Goal: Information Seeking & Learning: Learn about a topic

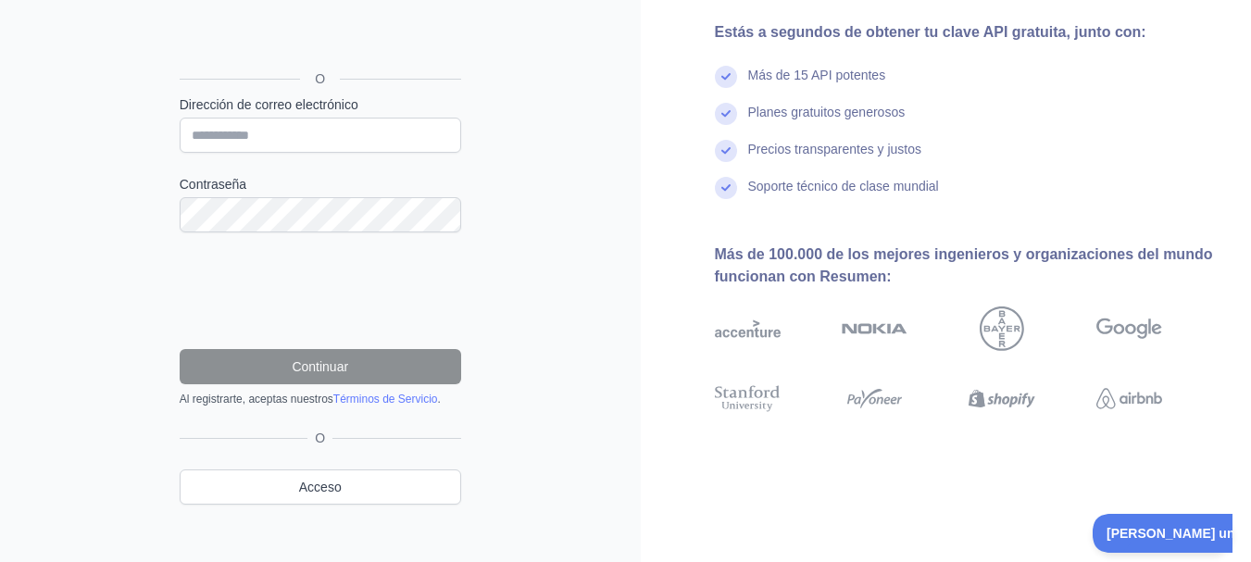
scroll to position [197, 0]
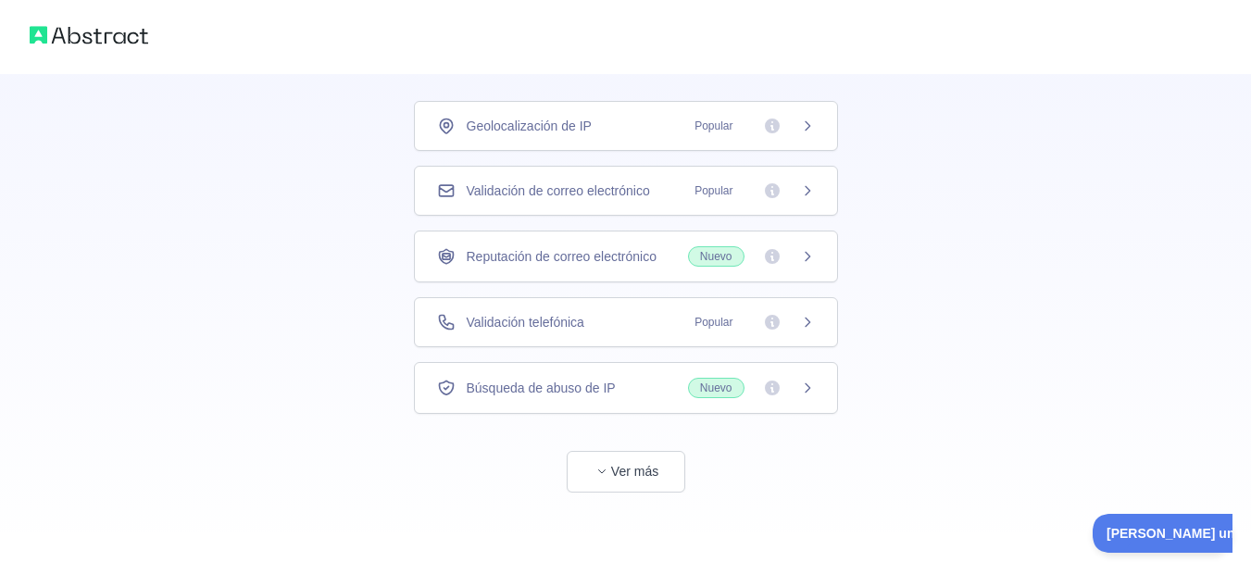
scroll to position [119, 0]
click at [625, 463] on font "Ver más" at bounding box center [634, 466] width 47 height 15
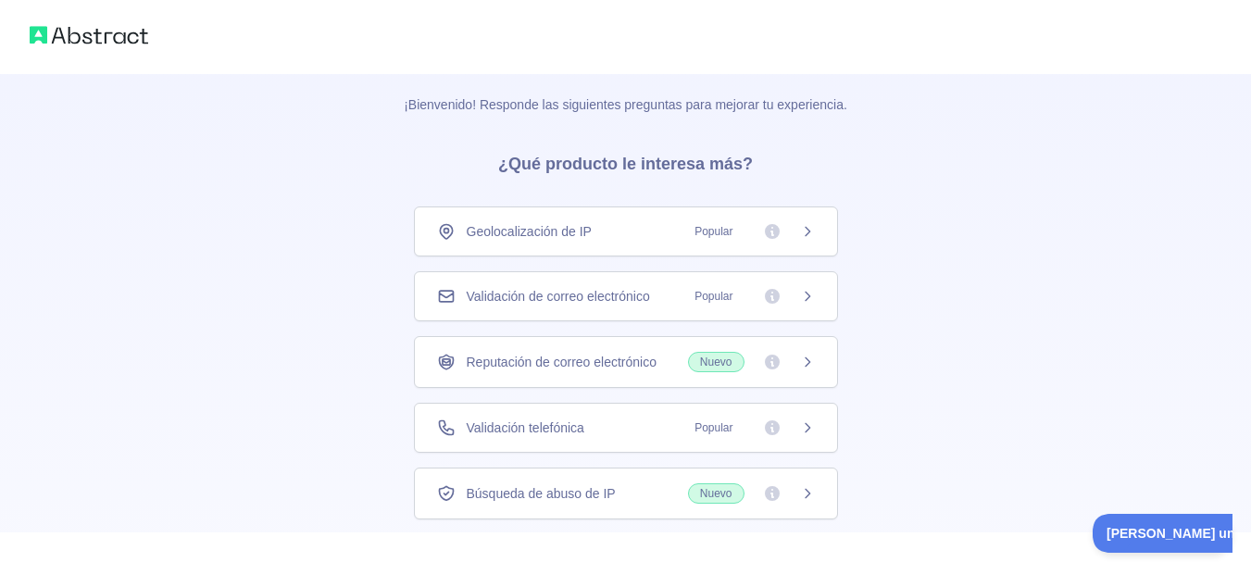
scroll to position [0, 0]
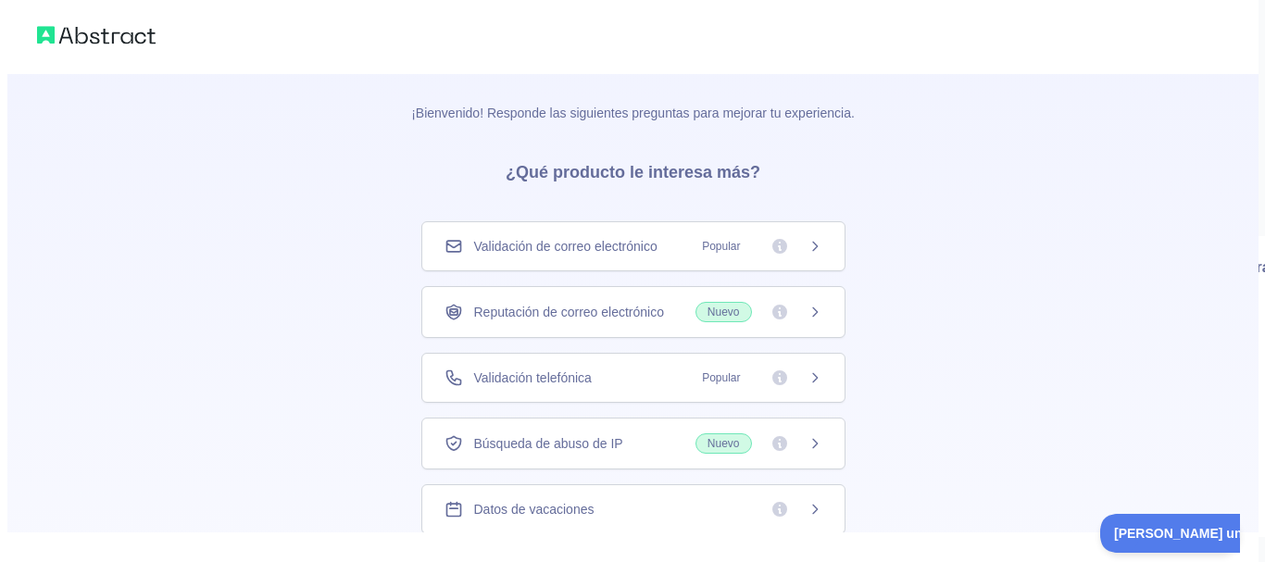
scroll to position [72, 0]
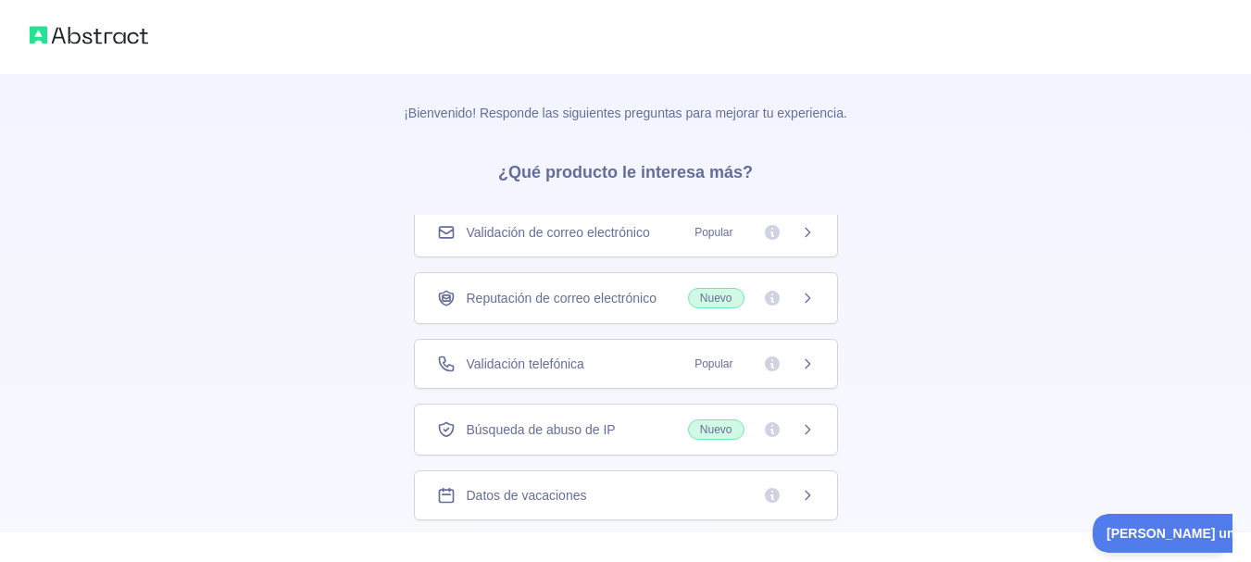
click at [630, 307] on font "Reputación de correo electrónico" at bounding box center [562, 298] width 190 height 19
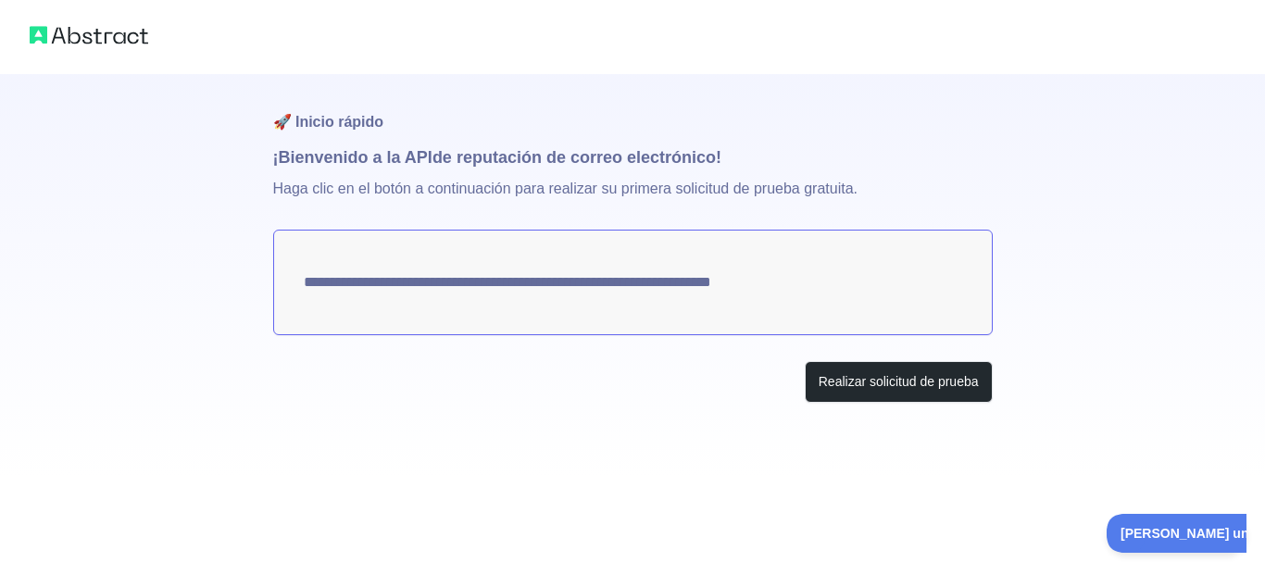
click at [471, 364] on div "Realizar solicitud de prueba" at bounding box center [633, 382] width 720 height 42
click at [674, 276] on textarea "**********" at bounding box center [633, 283] width 720 height 106
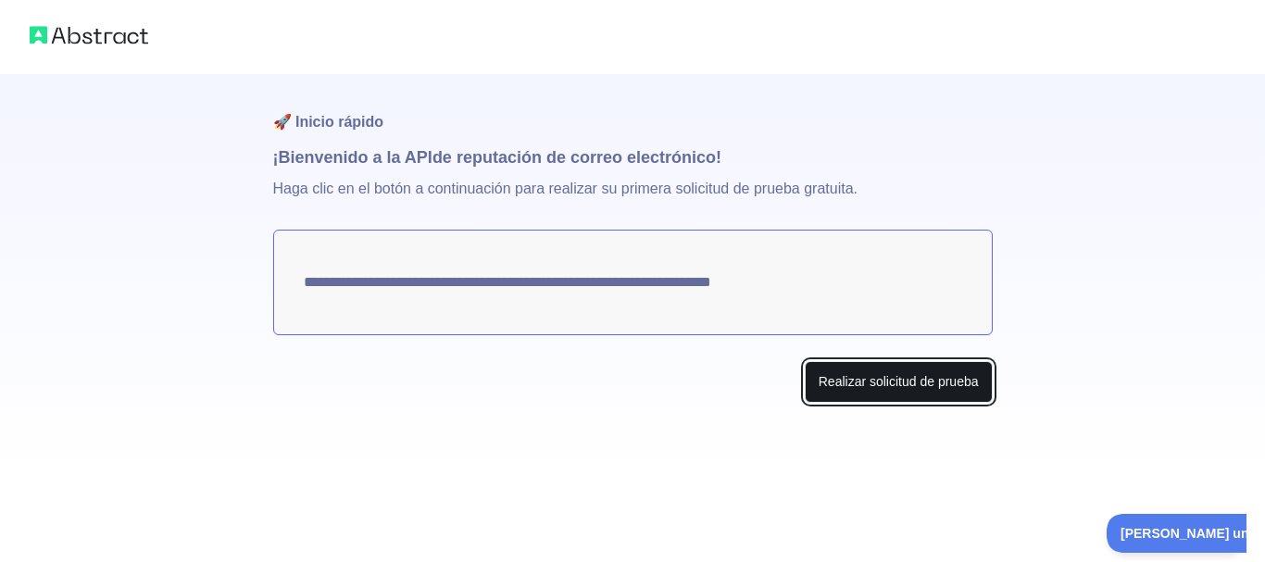
click at [922, 376] on font "Realizar solicitud de prueba" at bounding box center [899, 381] width 160 height 15
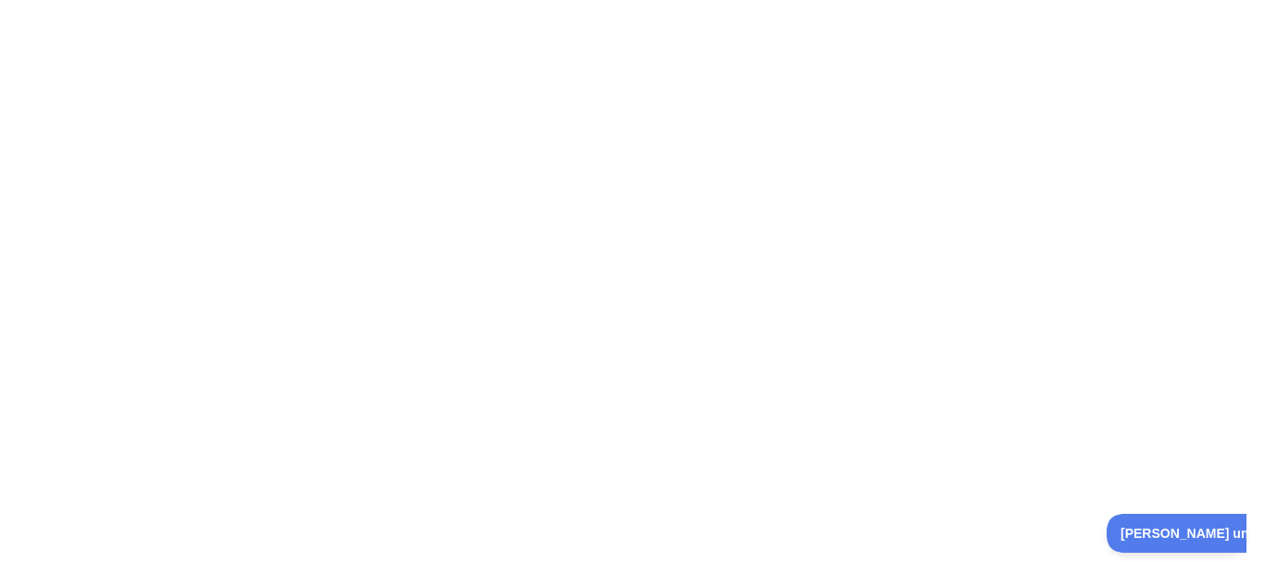
click at [511, 112] on div at bounding box center [632, 281] width 1265 height 562
click at [509, 317] on div at bounding box center [632, 281] width 1265 height 562
click at [371, 159] on div at bounding box center [632, 281] width 1265 height 562
drag, startPoint x: 294, startPoint y: 84, endPoint x: 120, endPoint y: 8, distance: 189.9
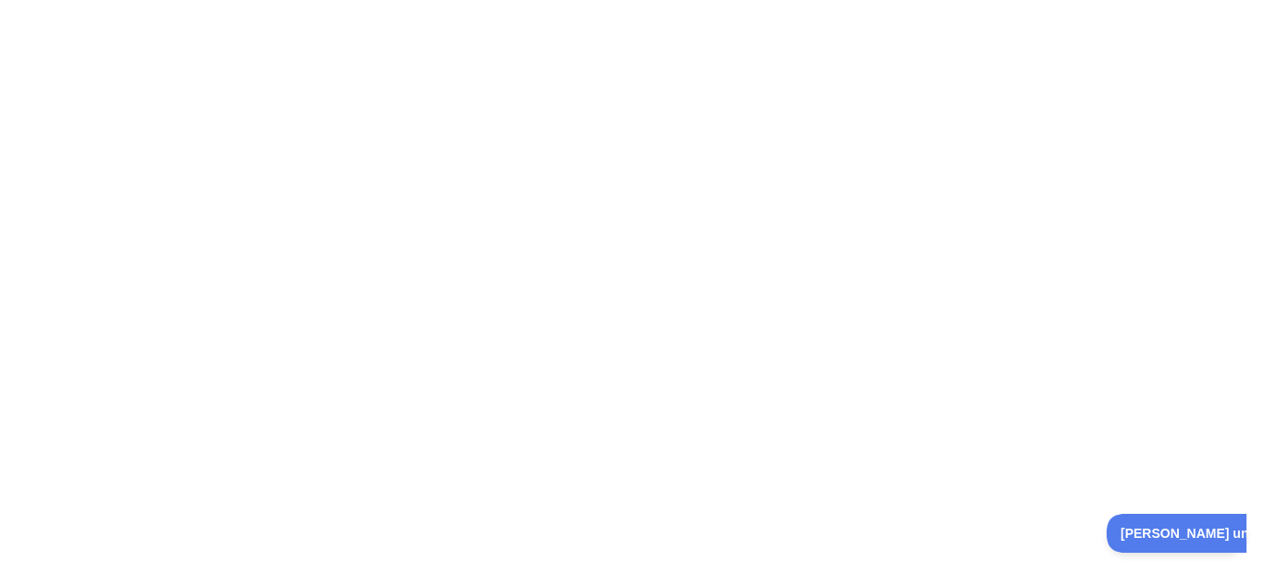
click at [294, 84] on div at bounding box center [632, 281] width 1265 height 562
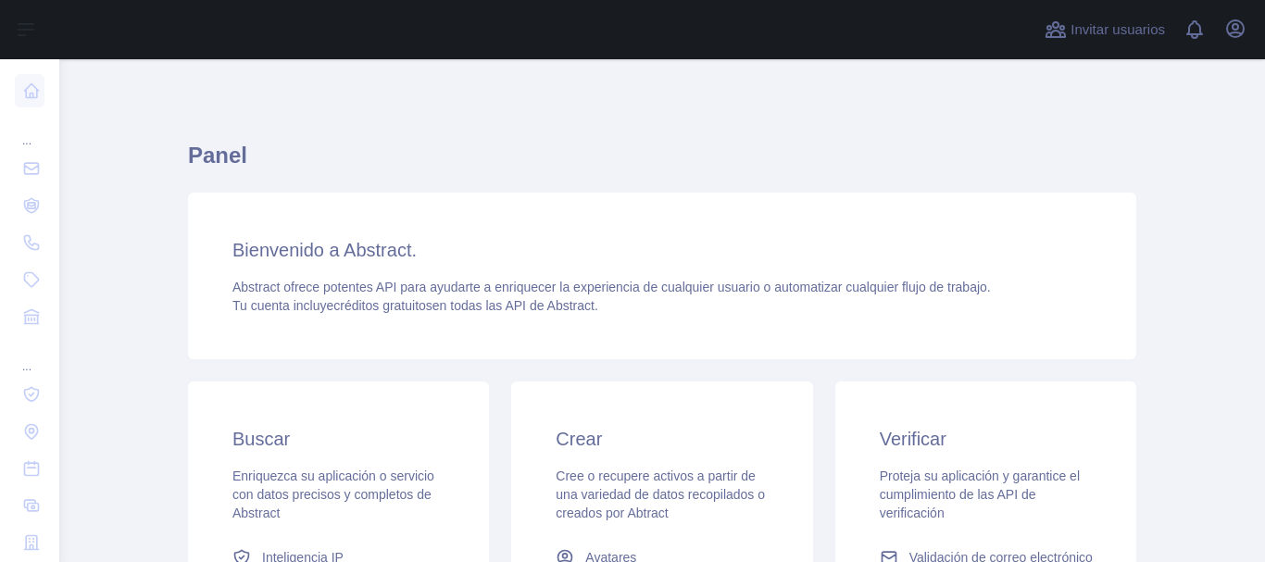
click at [132, 121] on main "Panel Bienvenido a Abstract. Abstract ofrece potentes API para ayudarte a enriq…" at bounding box center [662, 310] width 1206 height 503
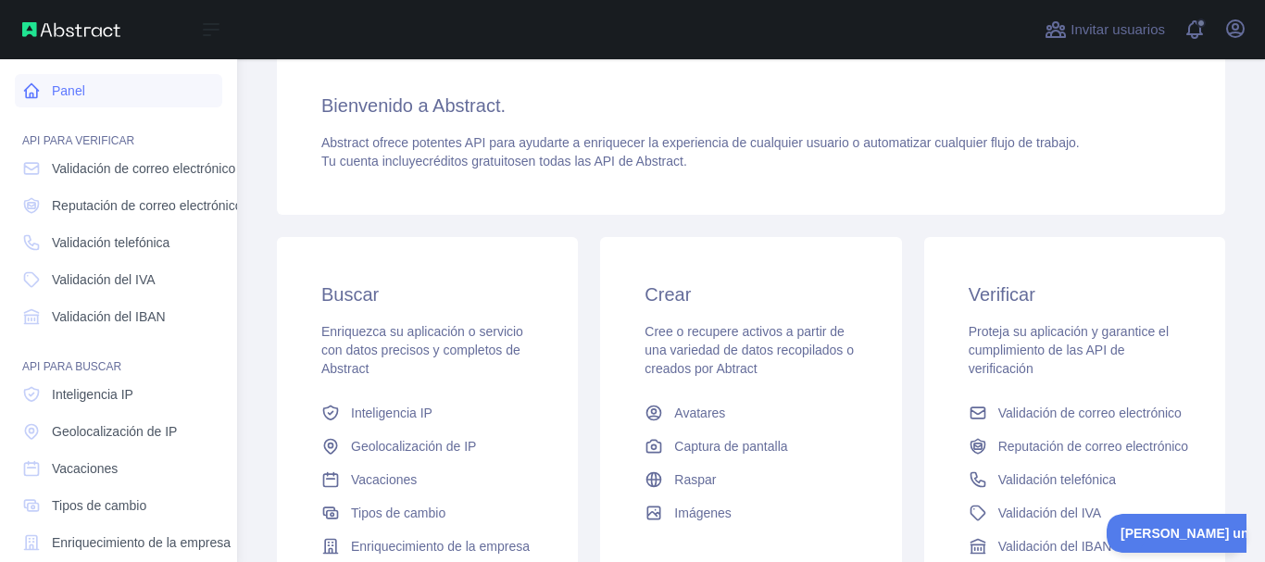
click at [66, 94] on font "Panel" at bounding box center [68, 90] width 33 height 15
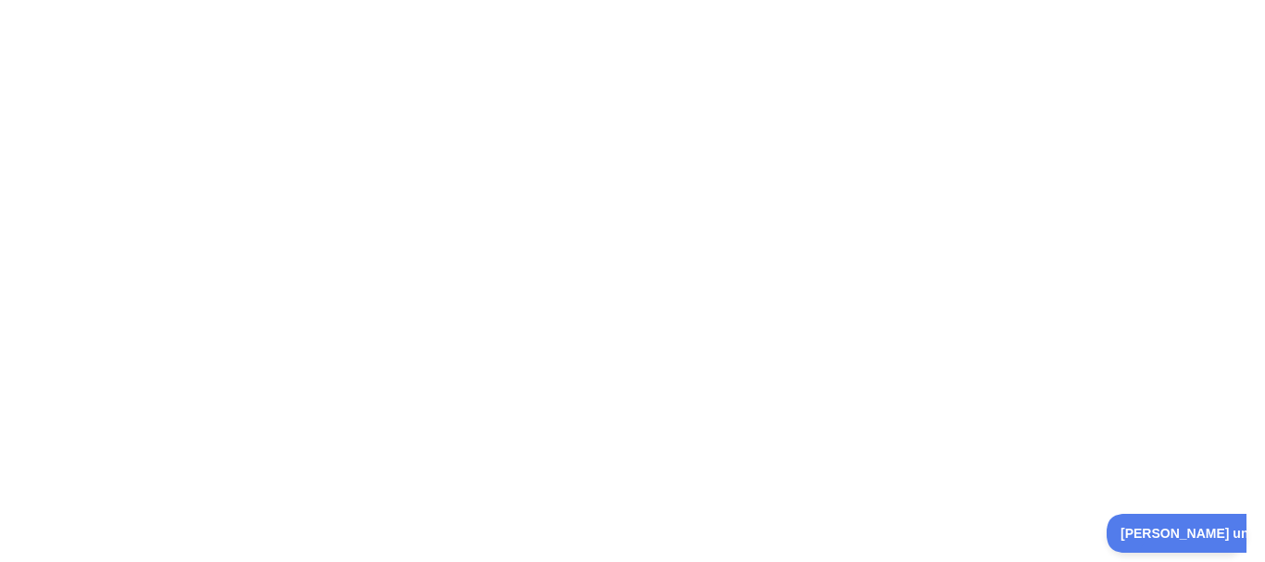
click at [632, 188] on div at bounding box center [632, 281] width 1265 height 562
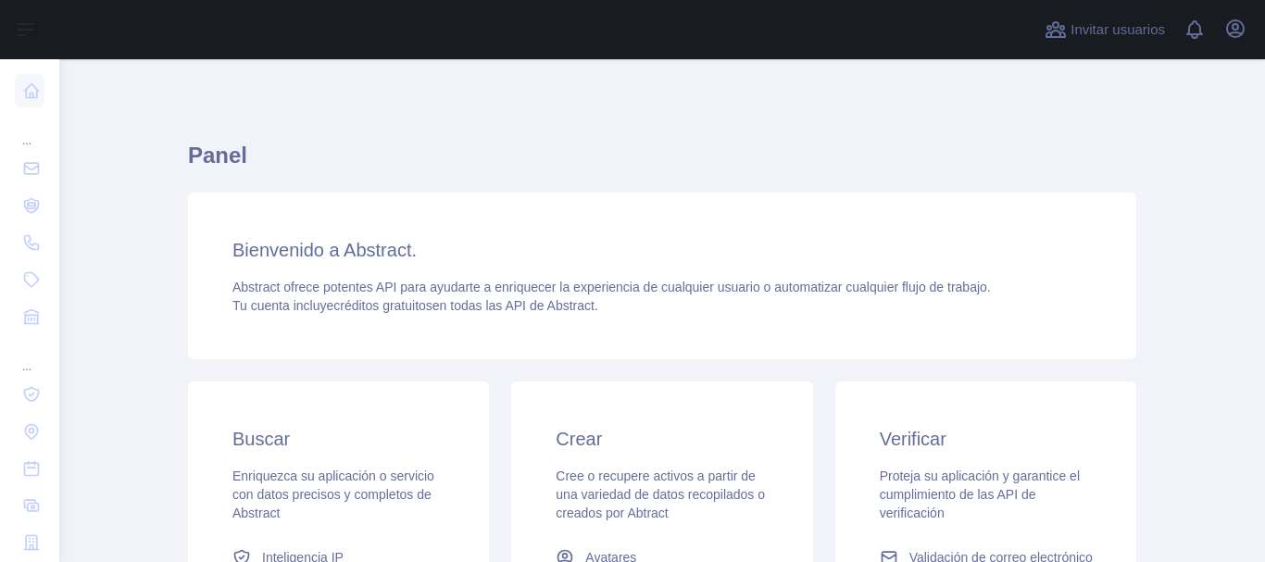
click at [1165, 140] on main "Panel Bienvenido a Abstract. Abstract ofrece potentes API para ayudarte a enriq…" at bounding box center [662, 310] width 1206 height 503
click at [1224, 30] on icon "button" at bounding box center [1235, 29] width 22 height 22
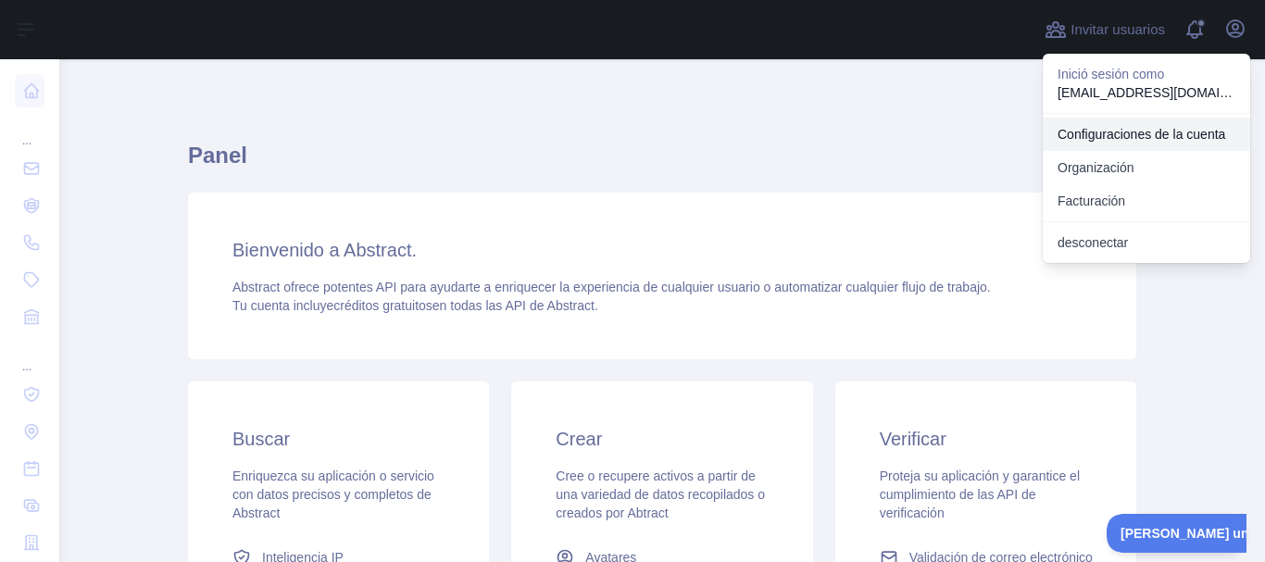
click at [1139, 140] on font "Configuraciones de la cuenta" at bounding box center [1142, 134] width 168 height 15
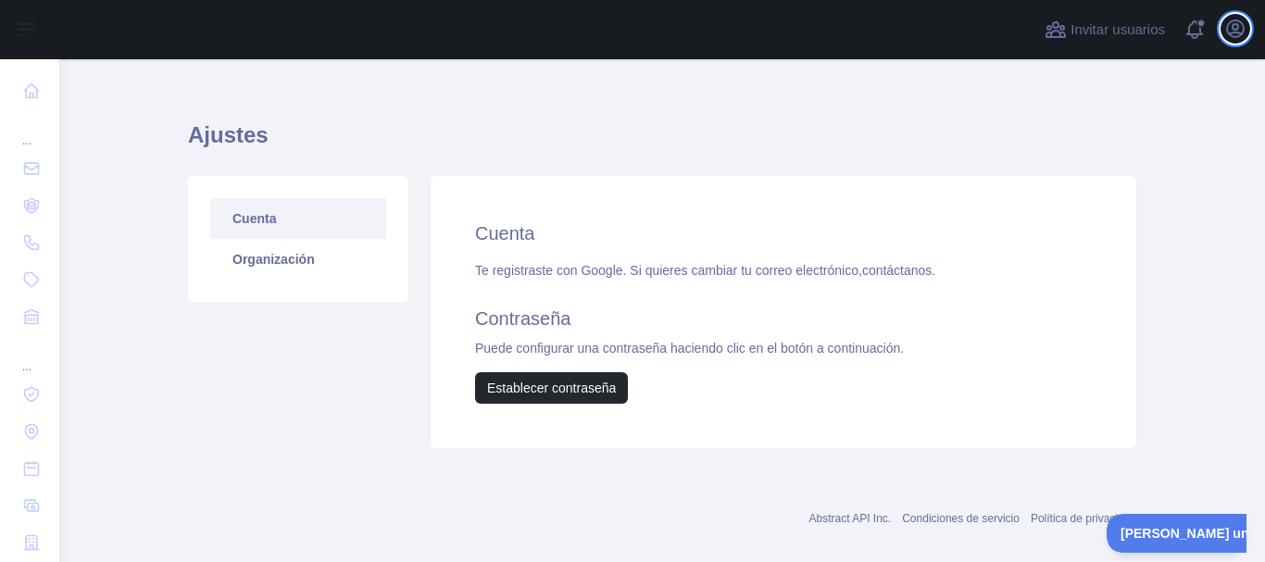
scroll to position [44, 0]
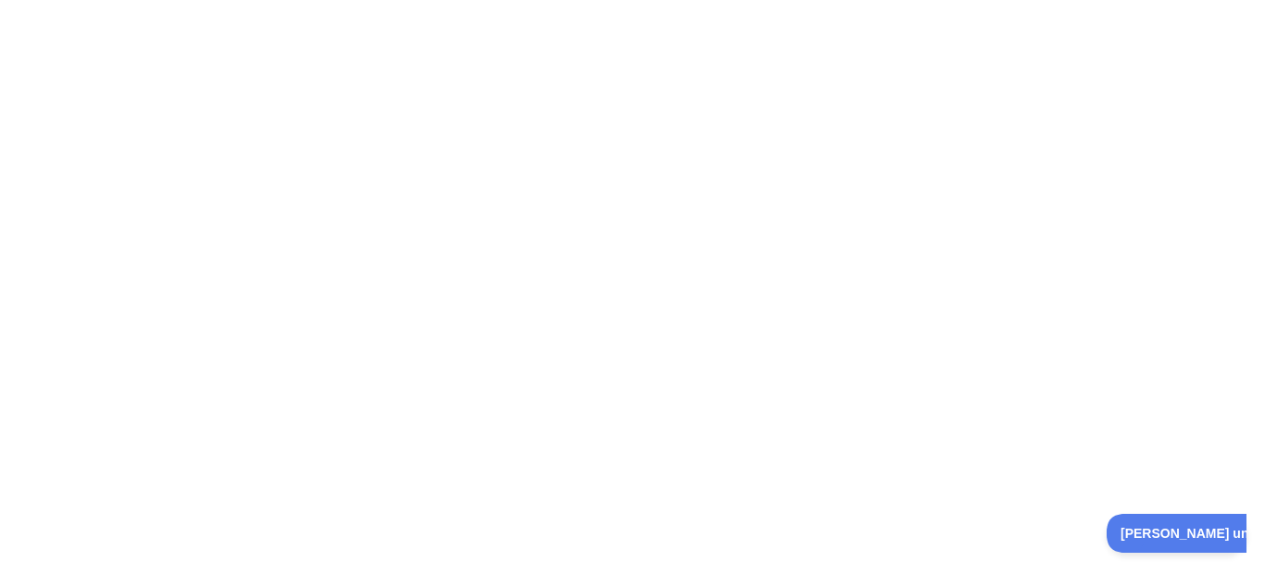
click at [437, 121] on div at bounding box center [632, 281] width 1265 height 562
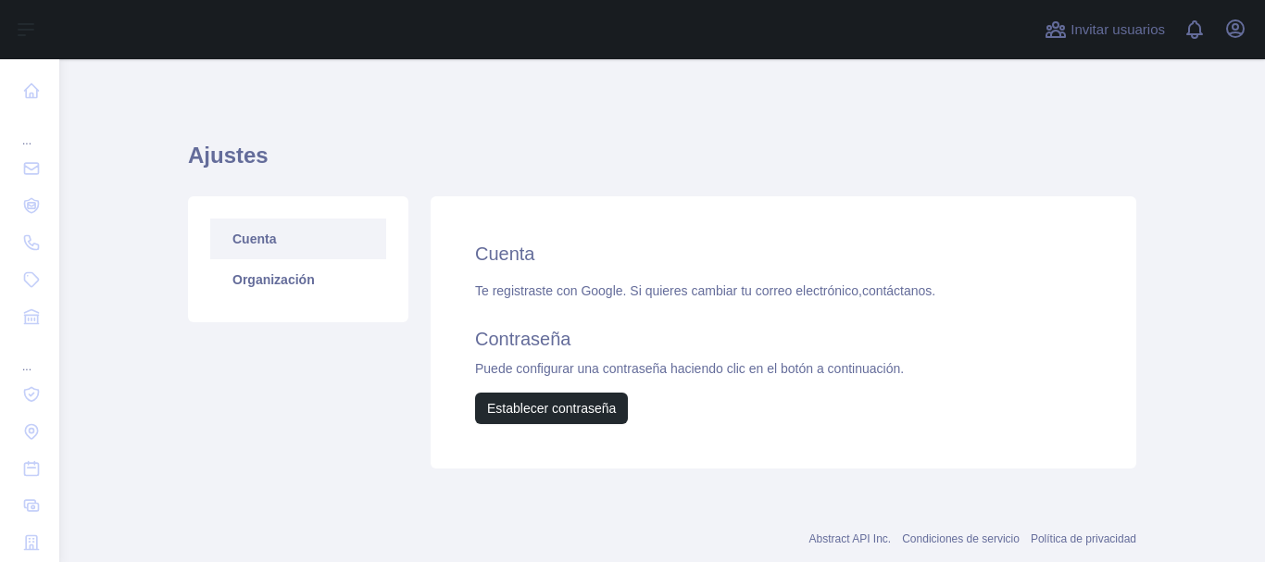
click at [1235, 16] on button "Abrir el menú de usuario" at bounding box center [1236, 29] width 30 height 30
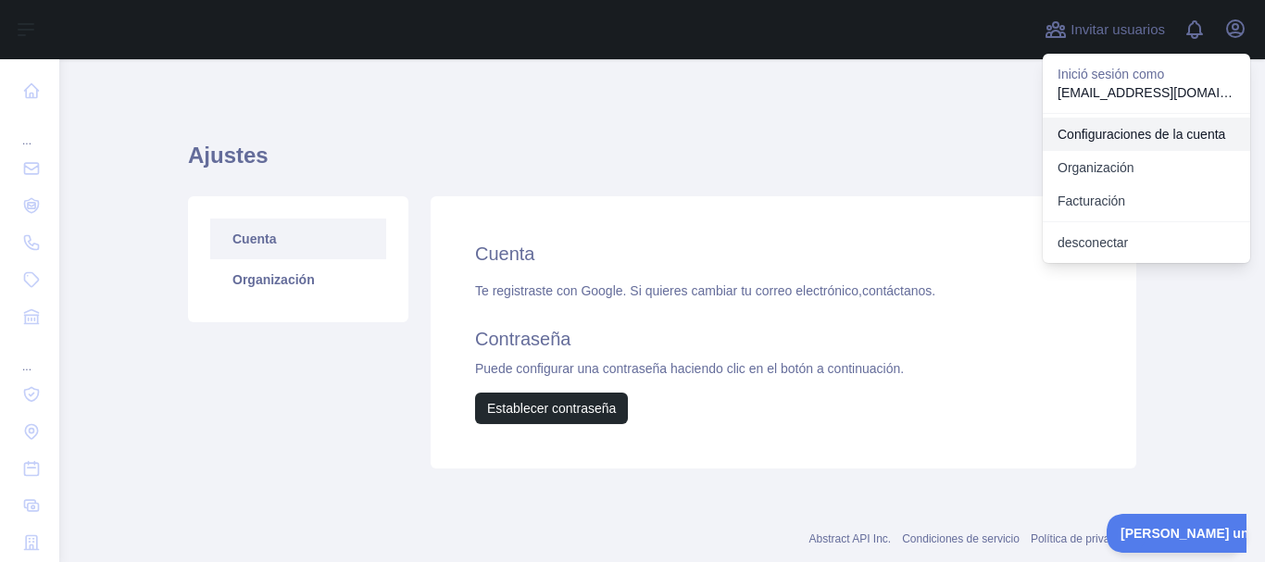
click at [1122, 133] on font "Configuraciones de la cuenta" at bounding box center [1142, 134] width 168 height 15
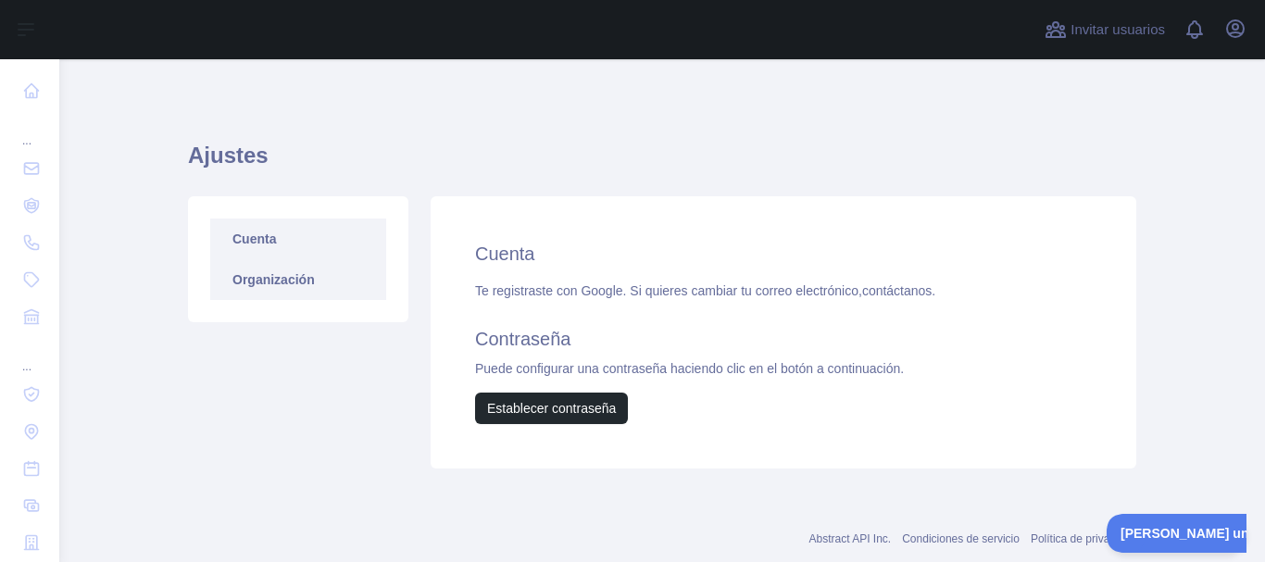
click at [273, 277] on font "Organización" at bounding box center [273, 279] width 82 height 15
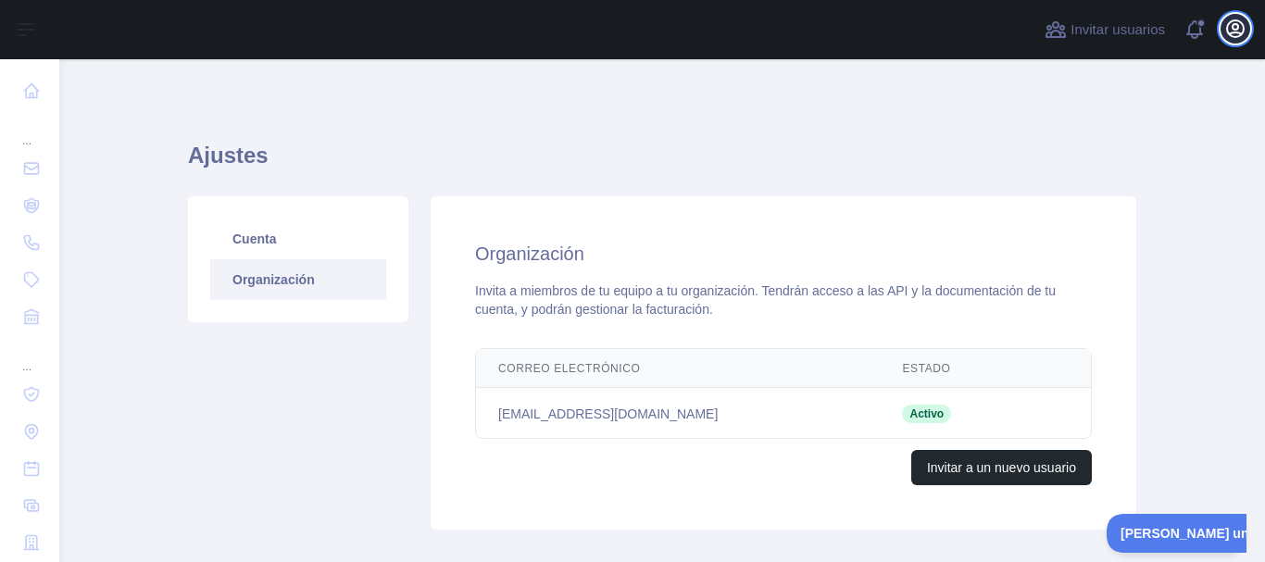
click at [1230, 28] on icon "button" at bounding box center [1235, 29] width 22 height 22
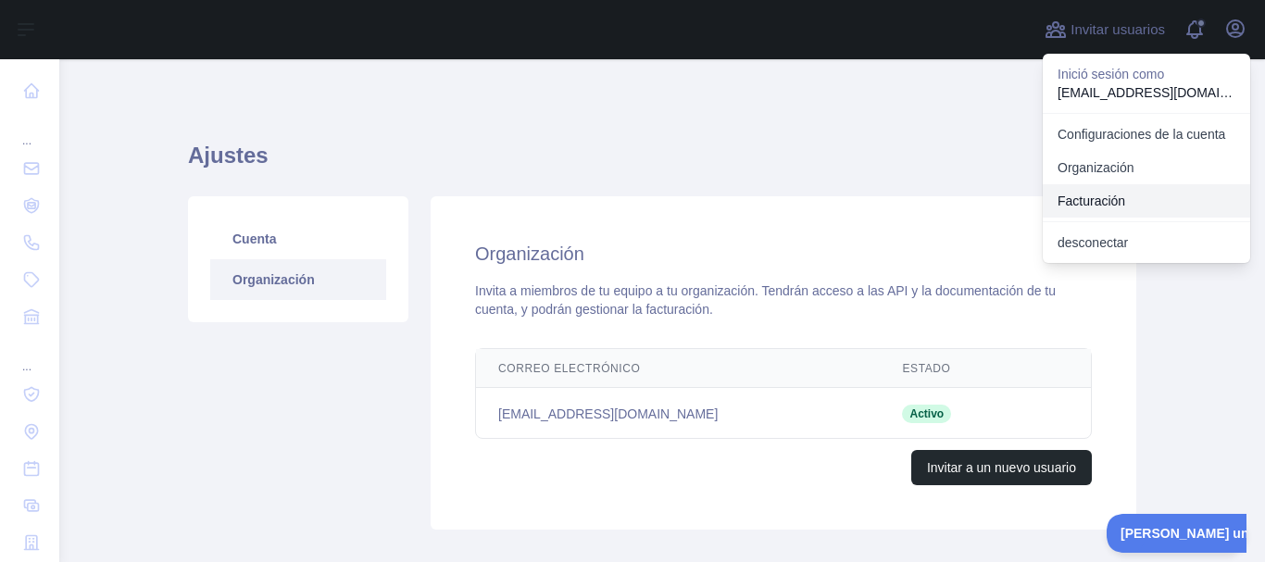
click at [1133, 194] on button "Facturación" at bounding box center [1146, 200] width 207 height 33
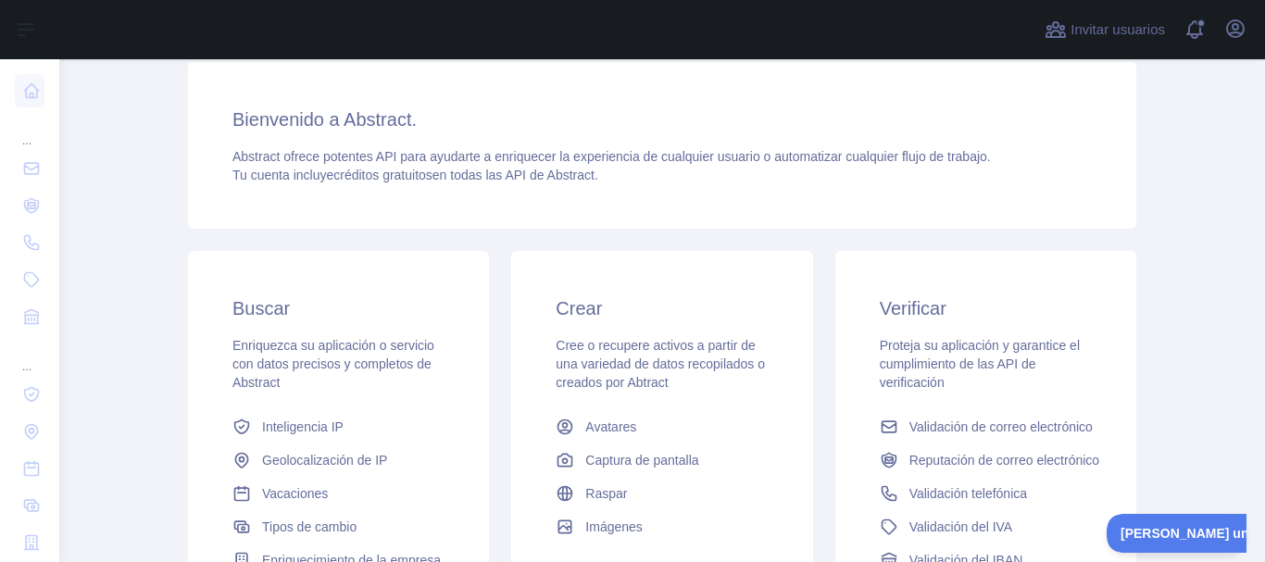
scroll to position [185, 0]
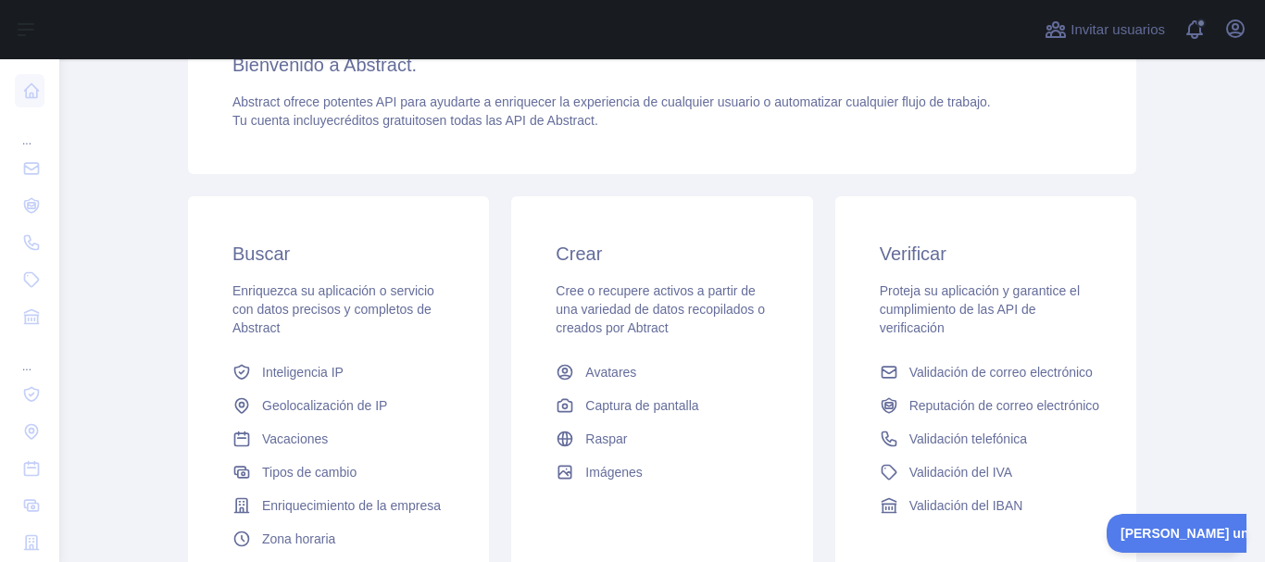
click at [277, 268] on div "Buscar Enriquezca su aplicación o servicio con datos precisos y completos de Ab…" at bounding box center [338, 398] width 301 height 404
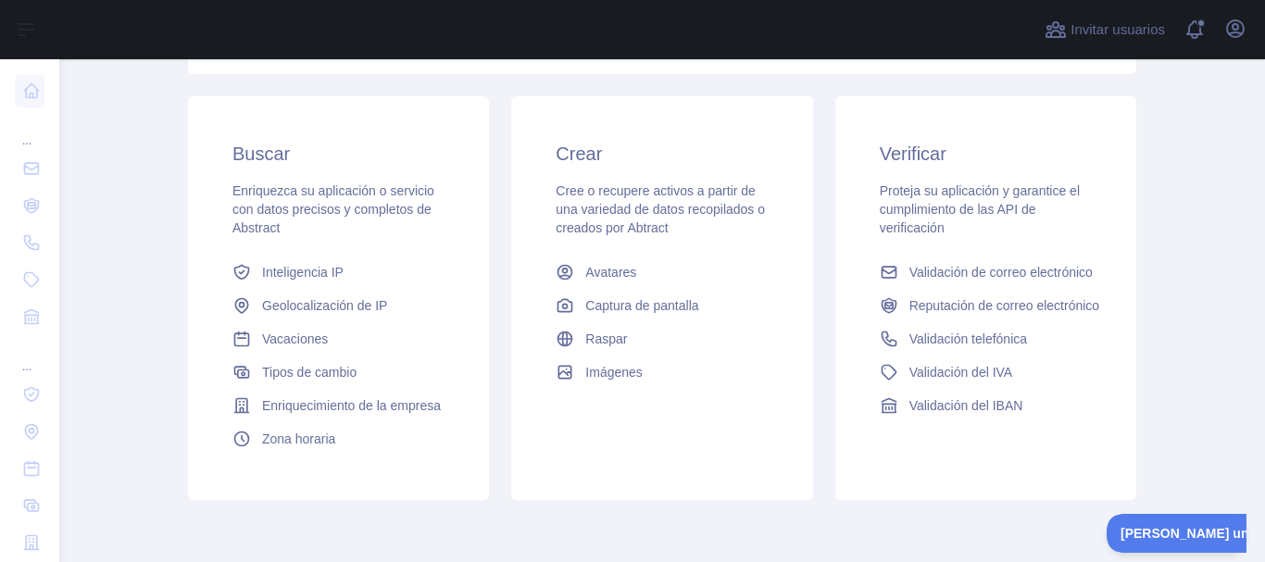
scroll to position [340, 0]
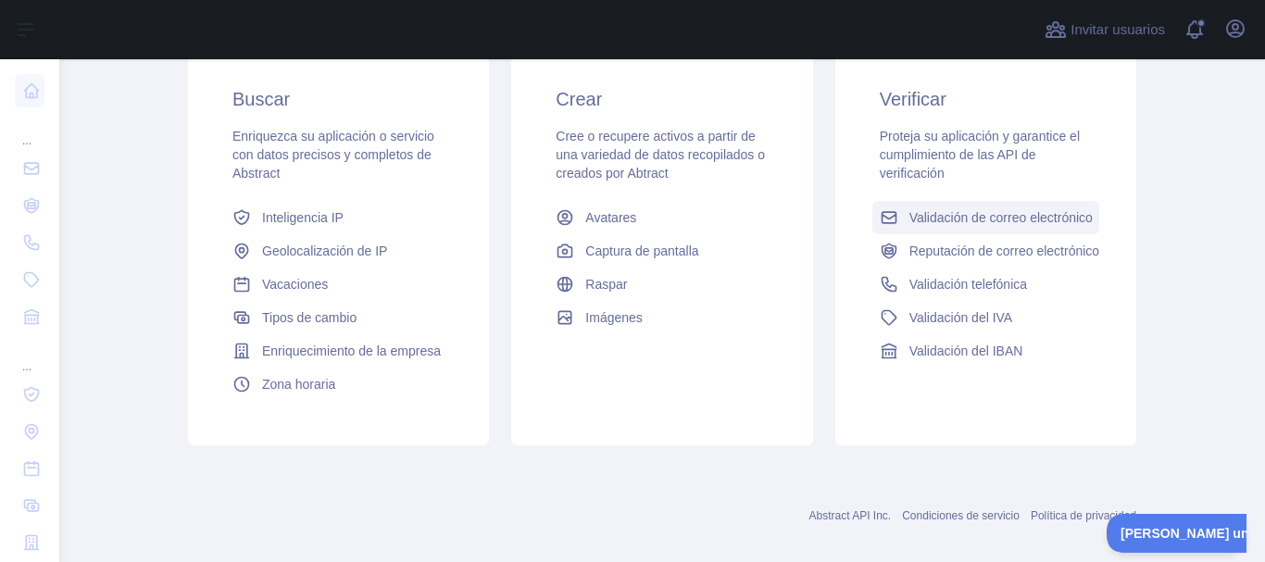
click at [892, 216] on link "Validación de correo electrónico" at bounding box center [985, 217] width 227 height 33
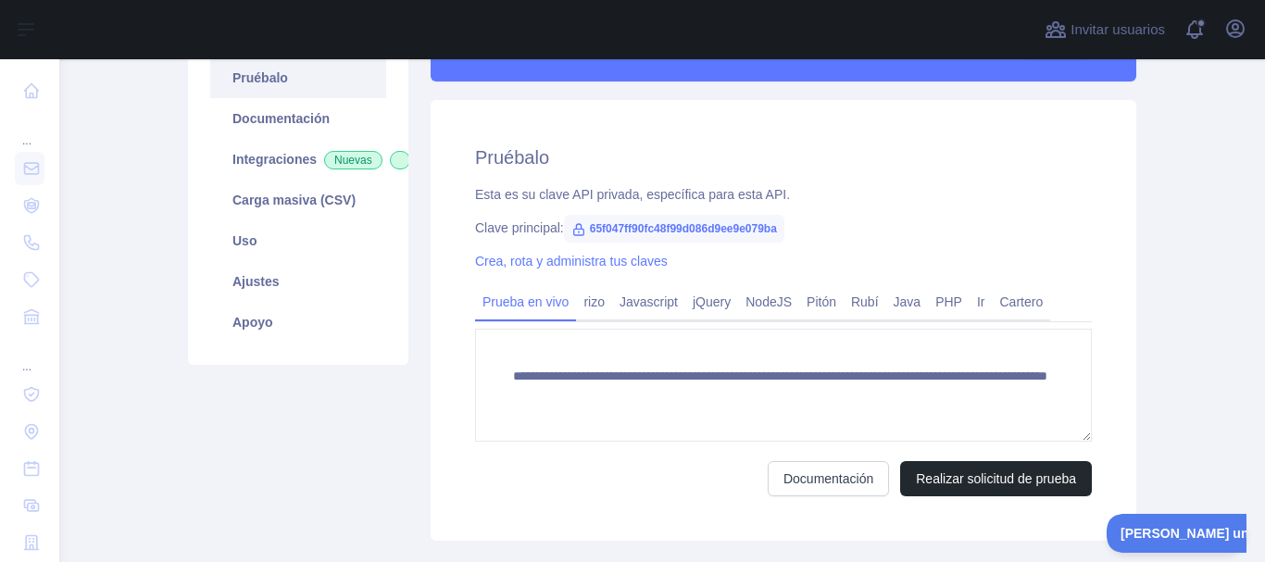
scroll to position [194, 0]
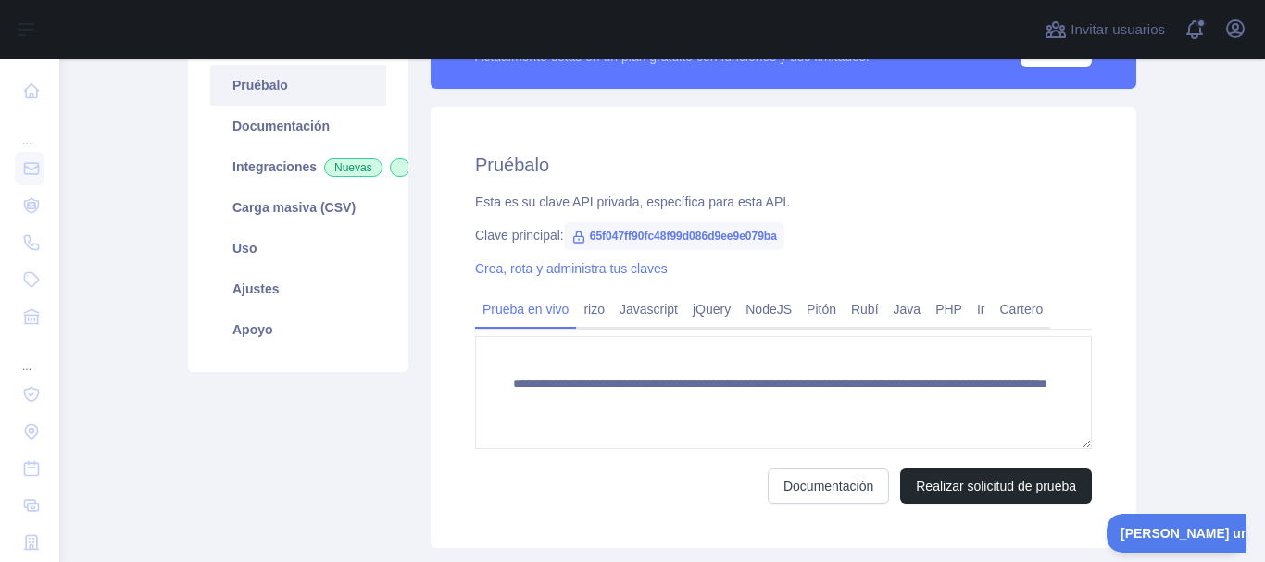
click at [633, 235] on font "65f047ff90fc48f99d086d9ee9e079ba" at bounding box center [683, 236] width 187 height 13
click at [649, 239] on font "65f047ff90fc48f99d086d9ee9e079ba" at bounding box center [683, 236] width 187 height 13
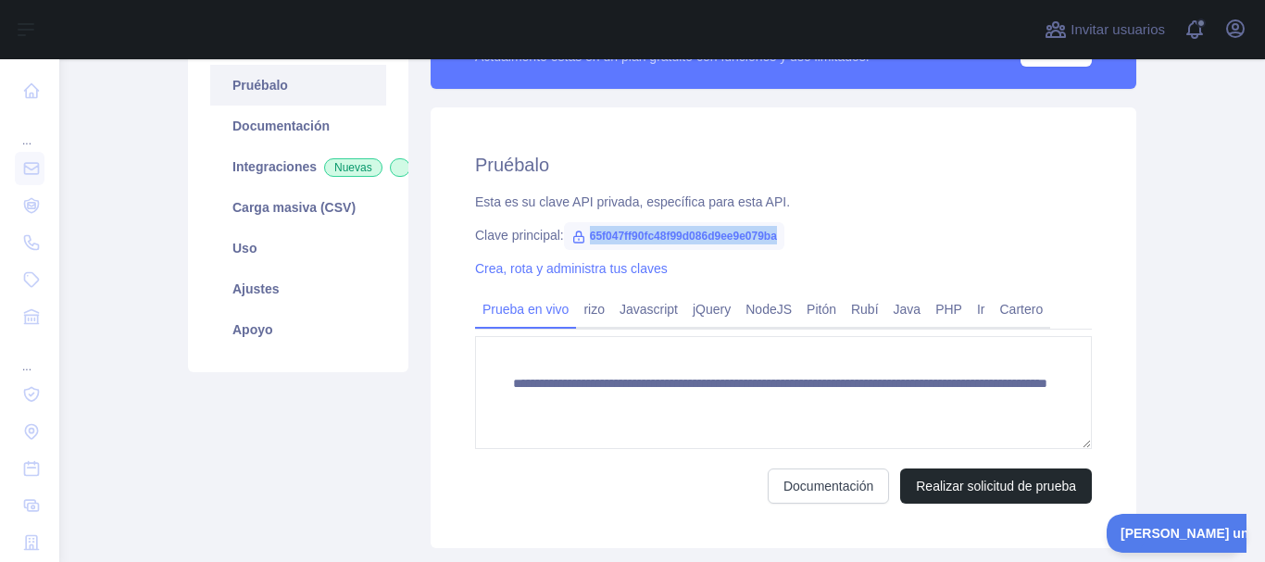
click at [649, 239] on font "65f047ff90fc48f99d086d9ee9e079ba" at bounding box center [683, 236] width 187 height 13
copy font "65f047ff90fc48f99d086d9ee9e079ba"
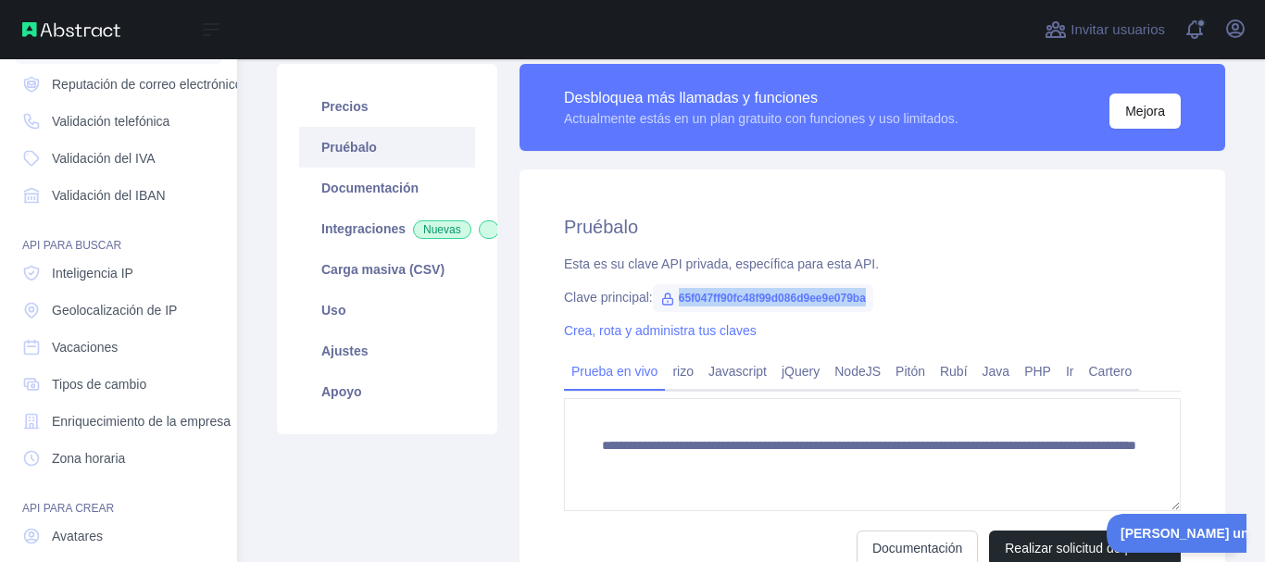
scroll to position [112, 0]
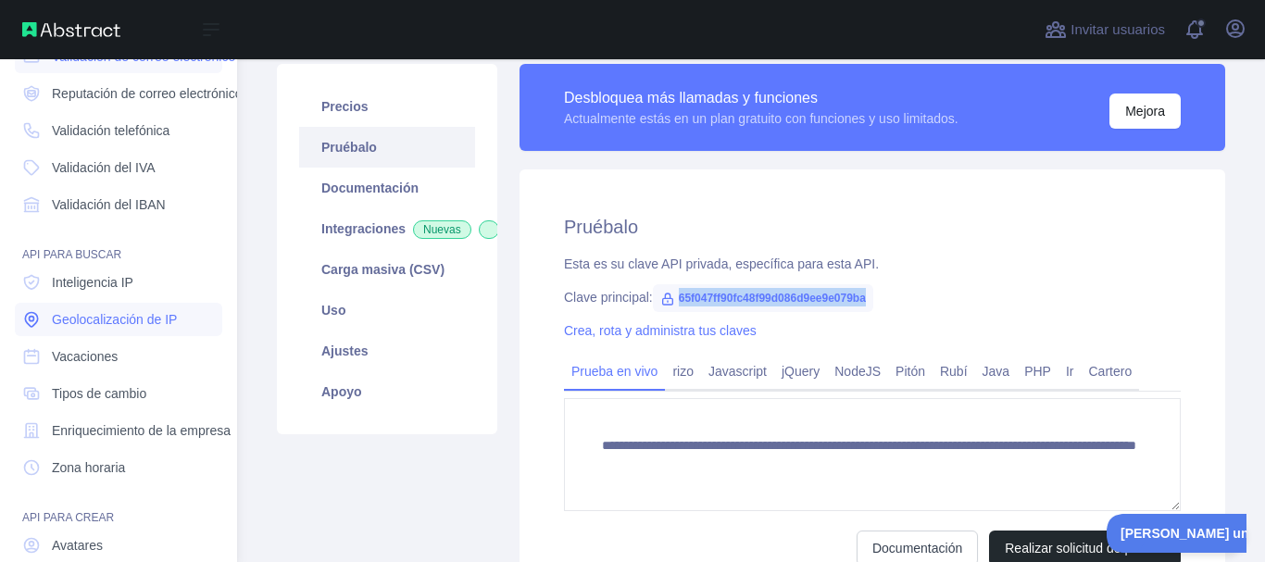
click at [116, 314] on font "Geolocalización de IP" at bounding box center [114, 319] width 125 height 15
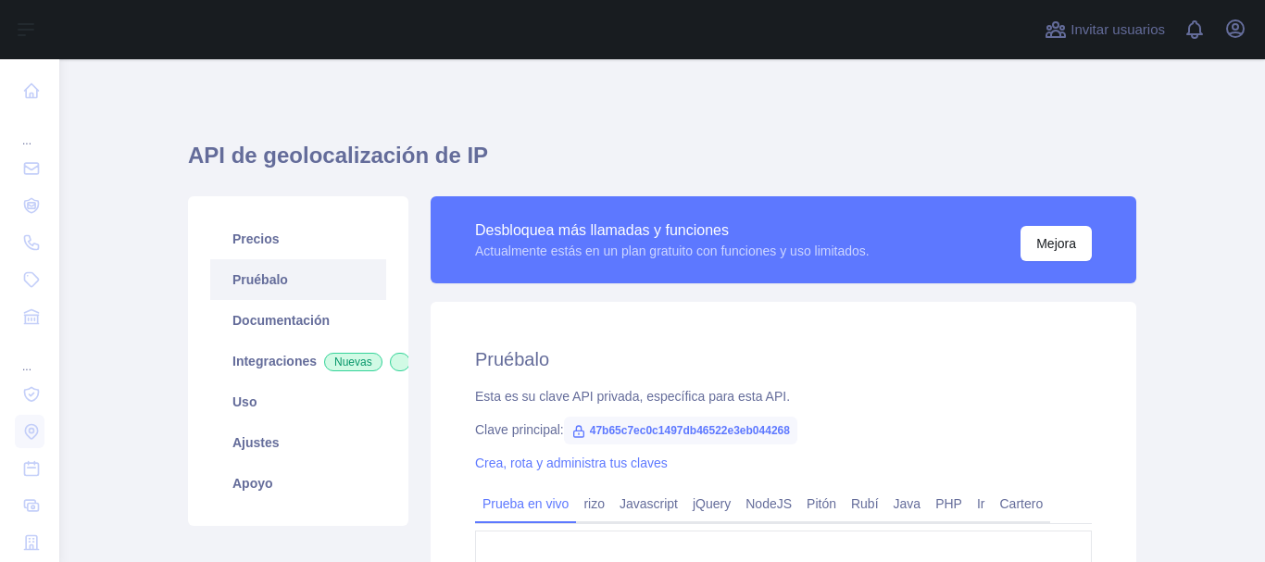
scroll to position [93, 0]
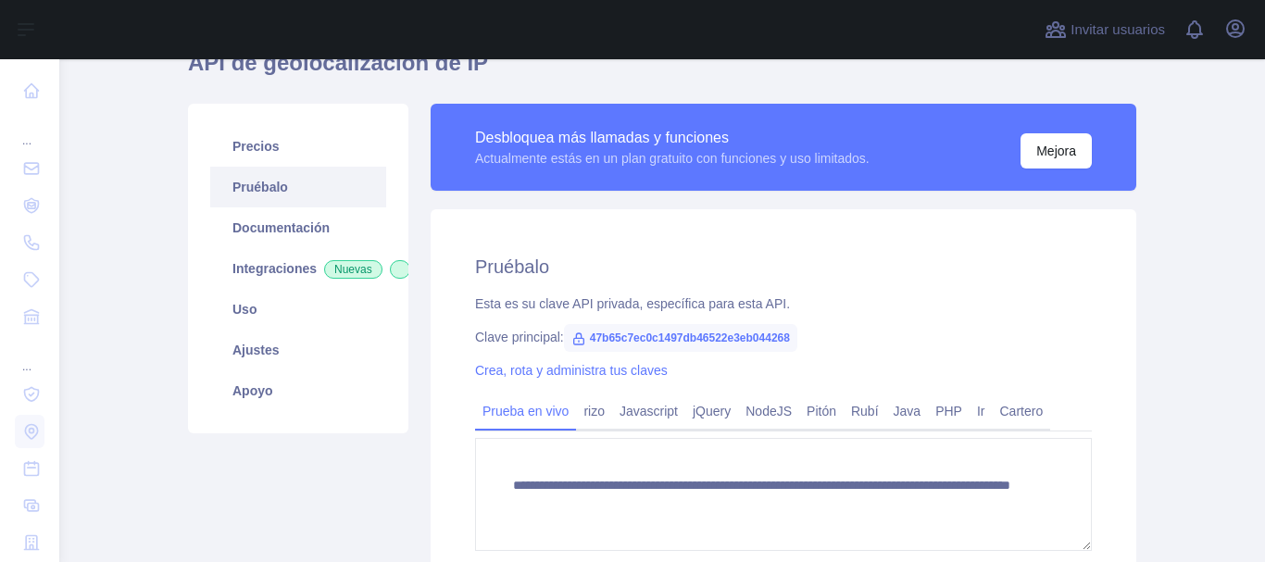
click at [655, 334] on font "47b65c7ec0c1497db46522e3eb044268" at bounding box center [690, 338] width 200 height 13
copy font "47b65c7ec0c1497db46522e3eb044268"
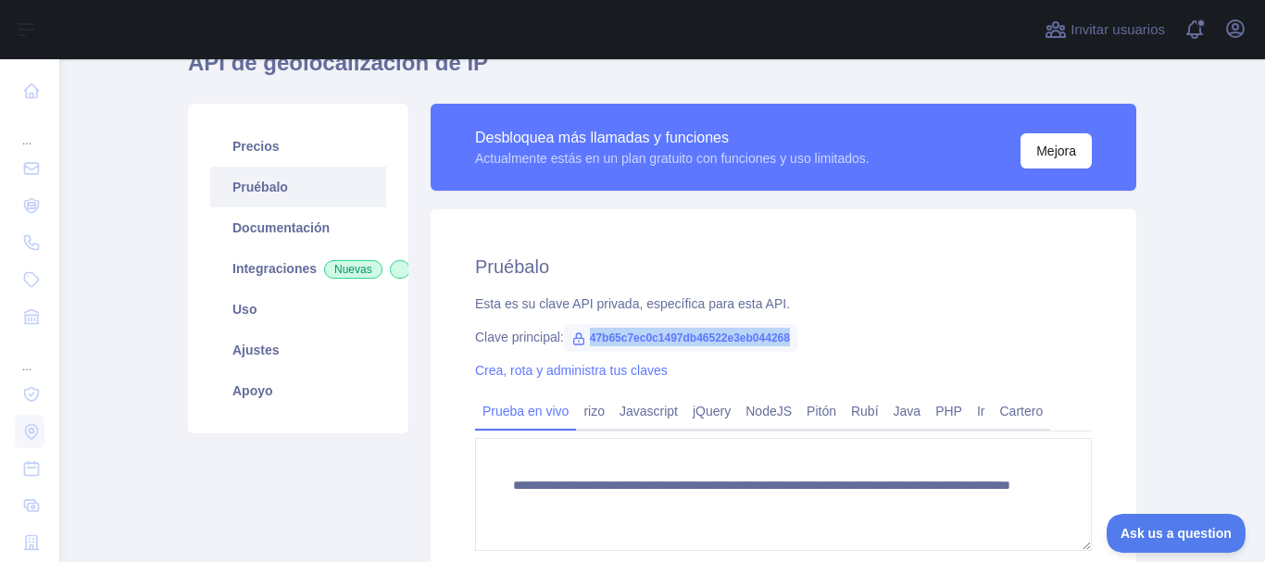
scroll to position [0, 0]
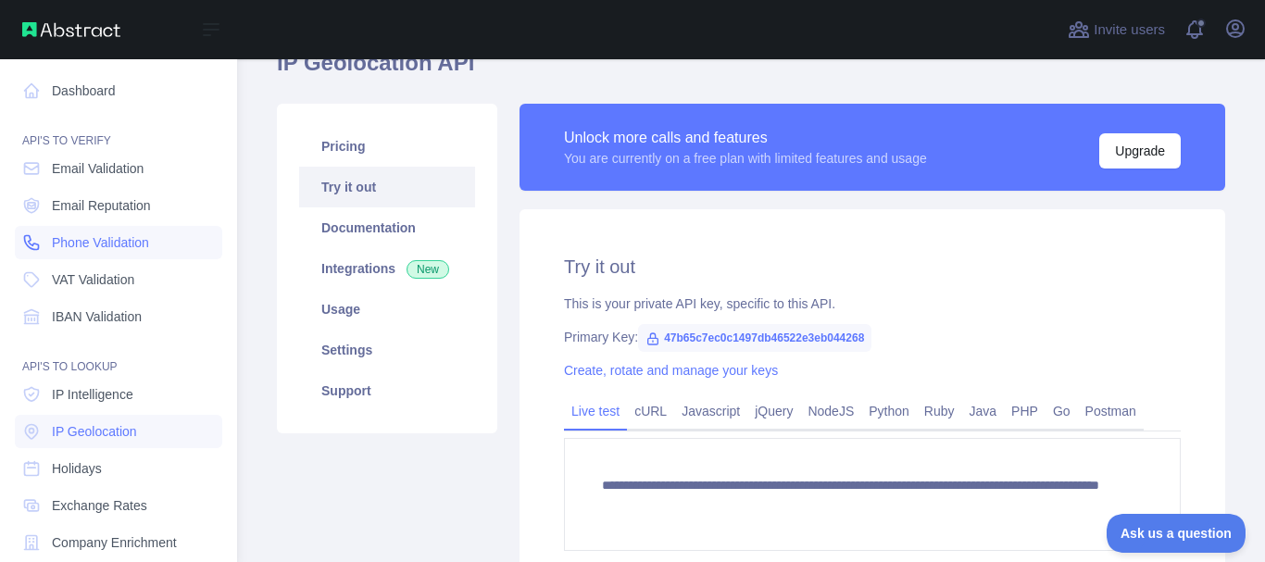
click at [100, 240] on span "Phone Validation" at bounding box center [100, 242] width 97 height 19
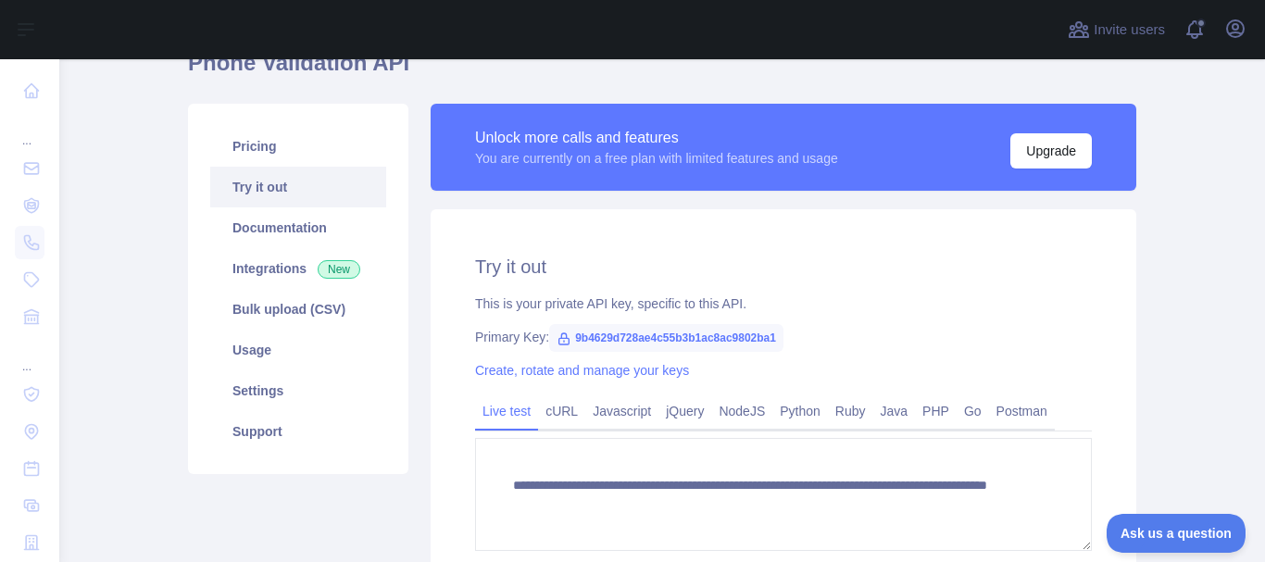
click at [627, 334] on span "9b4629d728ae4c55b3b1ac8ac9802ba1" at bounding box center [666, 338] width 234 height 28
copy span "9b4629d728ae4c55b3b1ac8ac9802ba1"
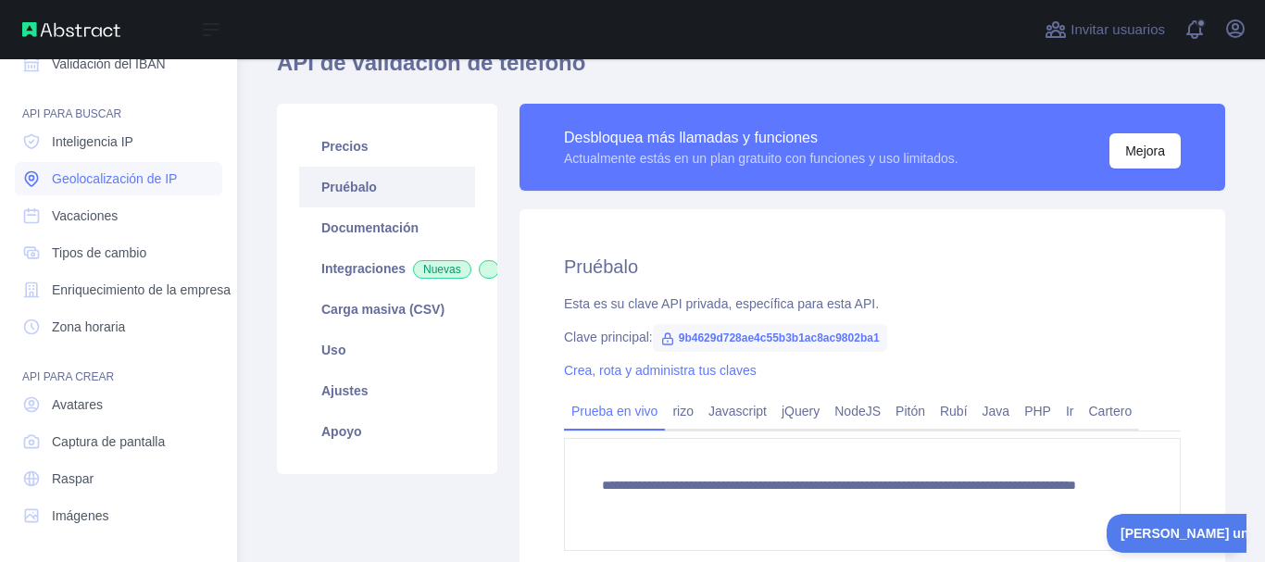
scroll to position [267, 0]
click at [191, 282] on font "Enriquecimiento de la empresa" at bounding box center [141, 289] width 179 height 15
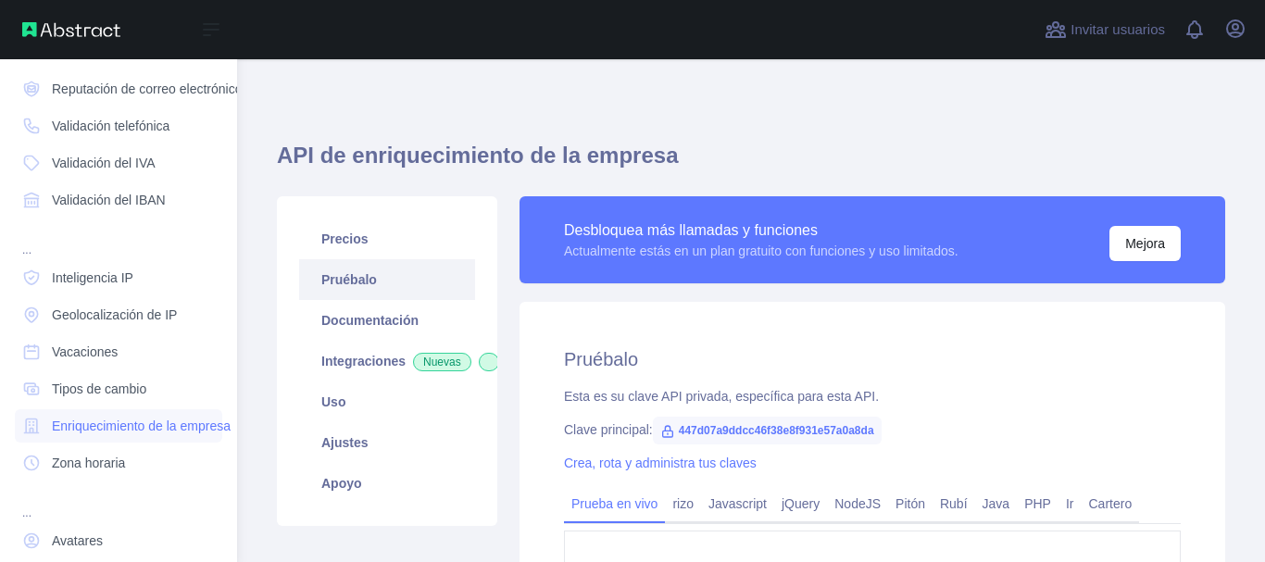
scroll to position [155, 0]
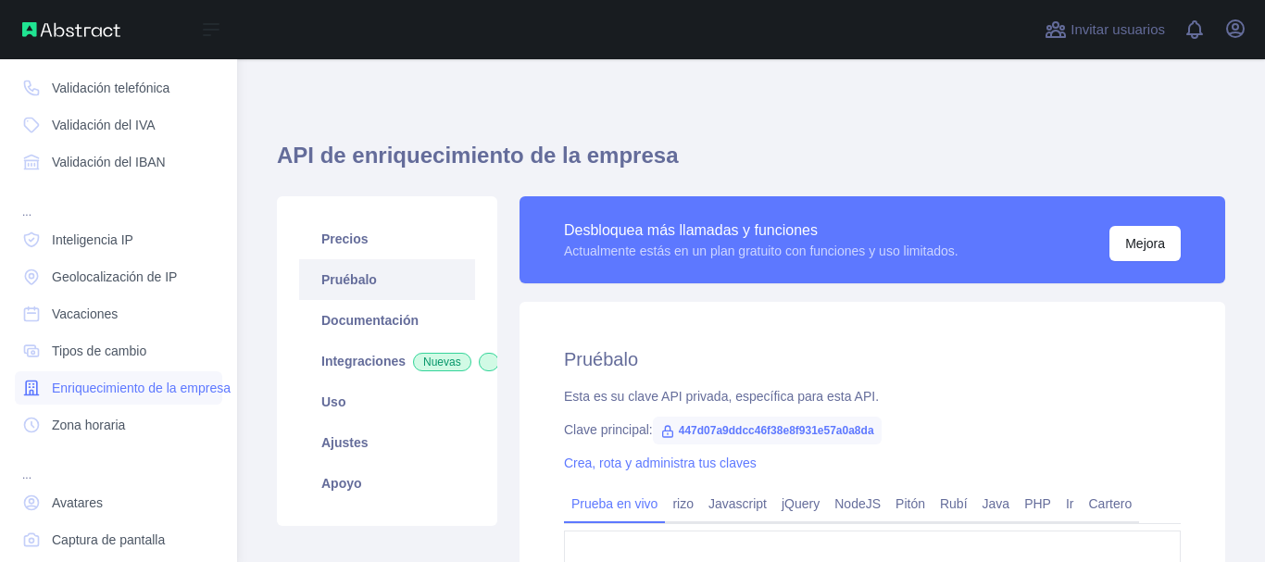
click at [170, 394] on font "Enriquecimiento de la empresa" at bounding box center [141, 388] width 179 height 15
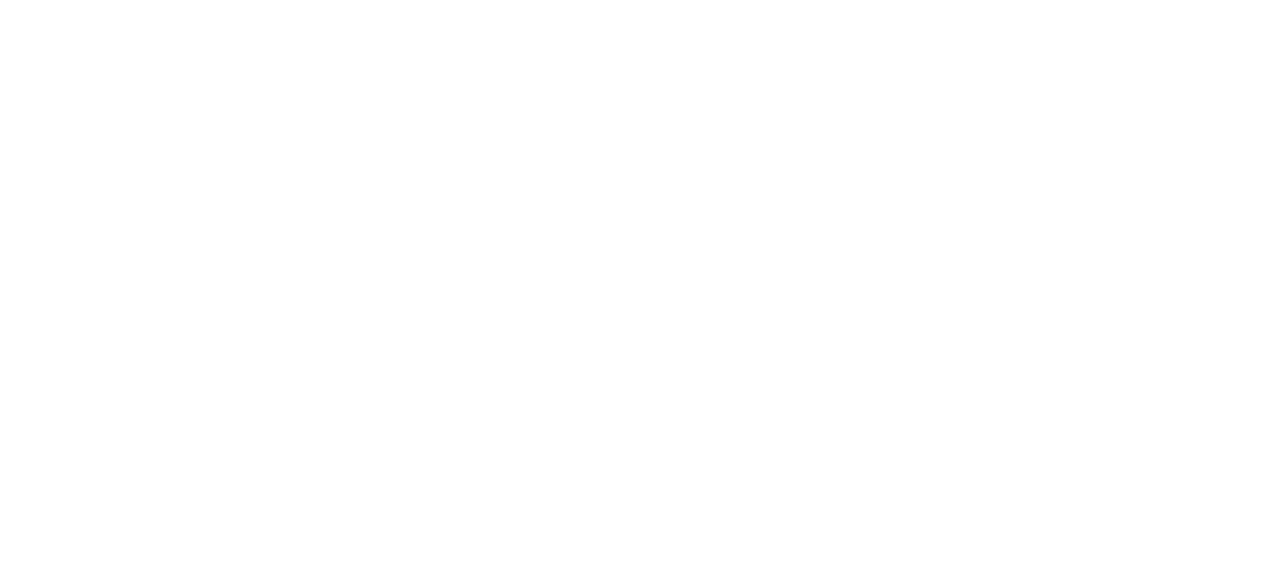
click at [230, 235] on div at bounding box center [632, 281] width 1265 height 562
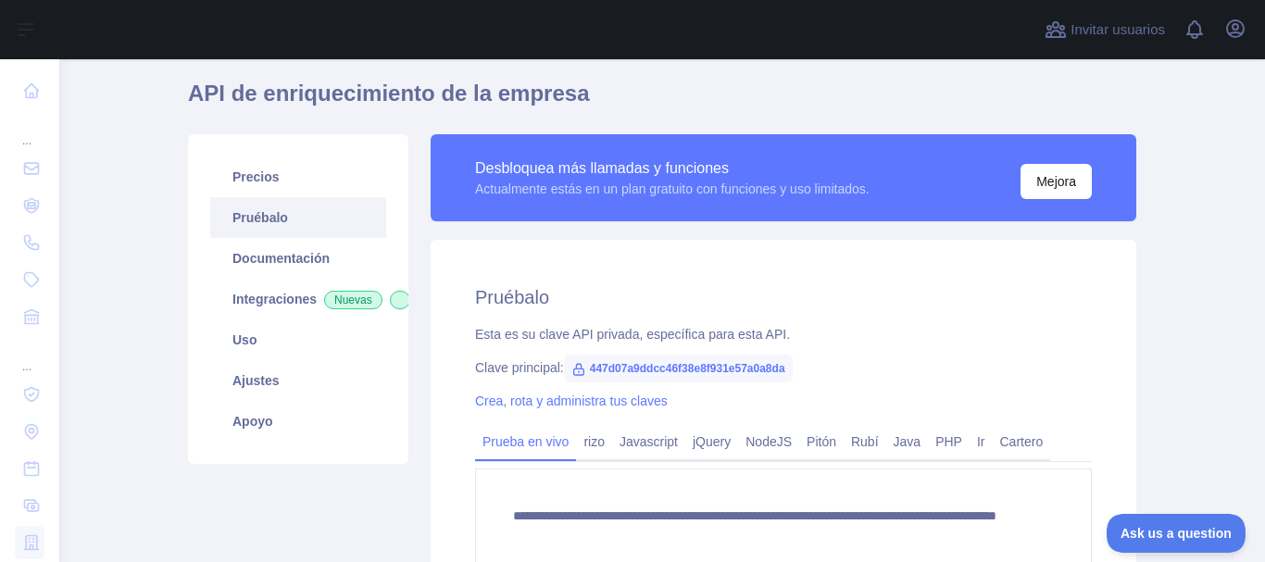
click at [660, 376] on span "447d07a9ddcc46f38e8f931e57a0a8da" at bounding box center [678, 369] width 229 height 28
copy font "447d07a9ddcc46f38e8f931e57a0a8da"
